Goal: Browse casually

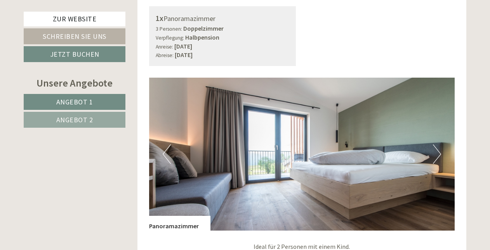
scroll to position [1129, 0]
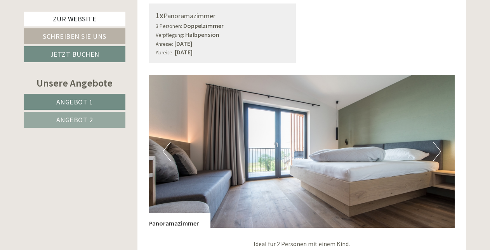
click at [432, 139] on img at bounding box center [302, 151] width 306 height 153
click at [438, 142] on button "Next" at bounding box center [437, 151] width 8 height 19
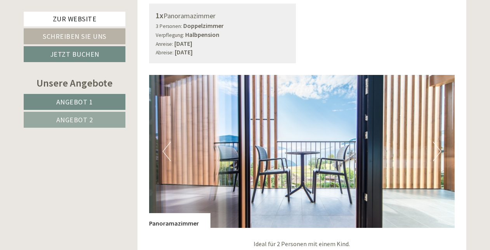
click at [438, 142] on button "Next" at bounding box center [437, 151] width 8 height 19
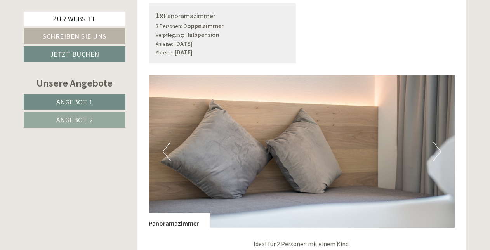
click at [438, 142] on button "Next" at bounding box center [437, 151] width 8 height 19
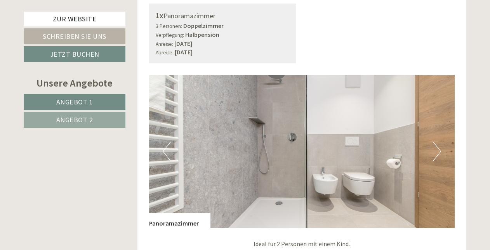
click at [438, 142] on button "Next" at bounding box center [437, 151] width 8 height 19
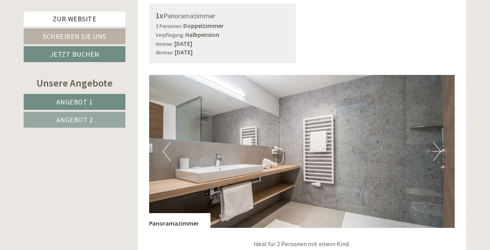
click at [438, 142] on button "Next" at bounding box center [437, 151] width 8 height 19
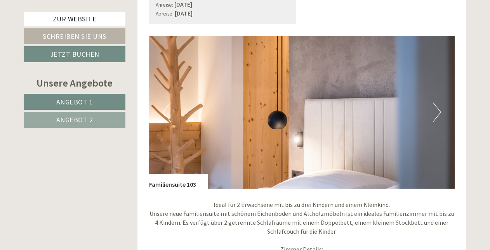
scroll to position [530, 0]
click at [437, 102] on button "Next" at bounding box center [437, 111] width 8 height 19
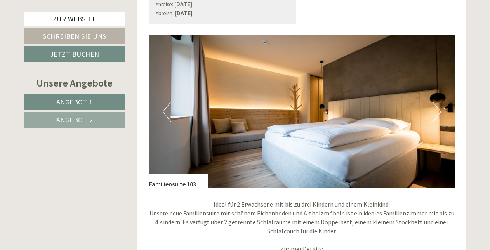
click at [437, 102] on button "Next" at bounding box center [437, 111] width 8 height 19
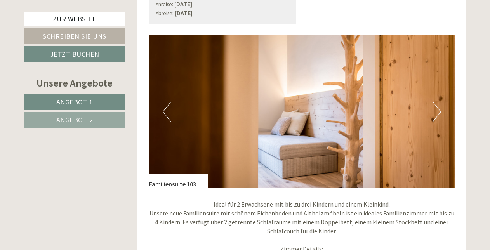
click at [437, 102] on button "Next" at bounding box center [437, 111] width 8 height 19
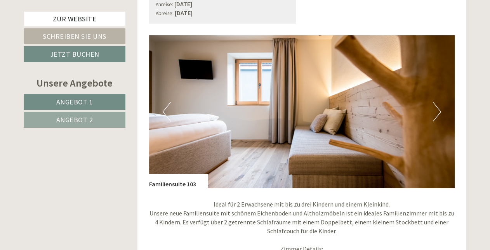
click at [437, 102] on button "Next" at bounding box center [437, 111] width 8 height 19
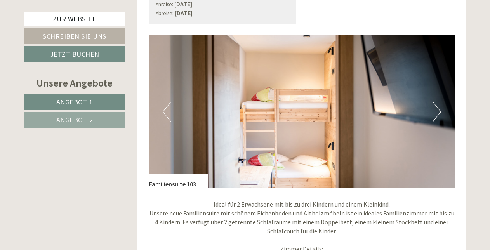
click at [437, 102] on button "Next" at bounding box center [437, 111] width 8 height 19
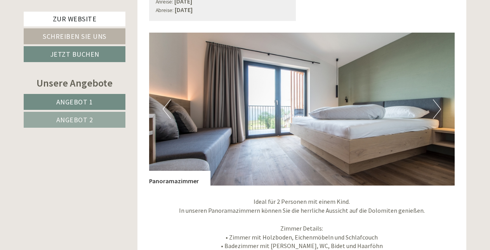
scroll to position [1171, 0]
